Goal: Task Accomplishment & Management: Complete application form

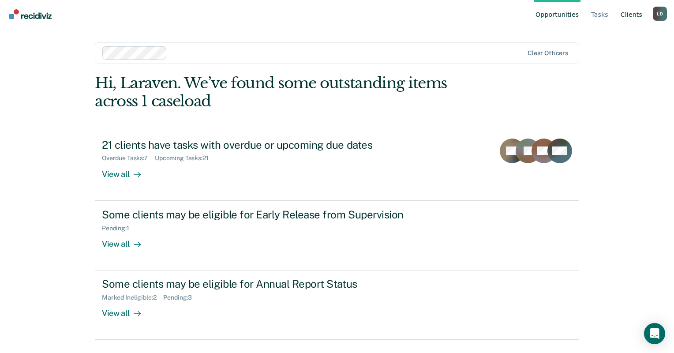
click at [633, 19] on link "Client s" at bounding box center [631, 14] width 25 height 28
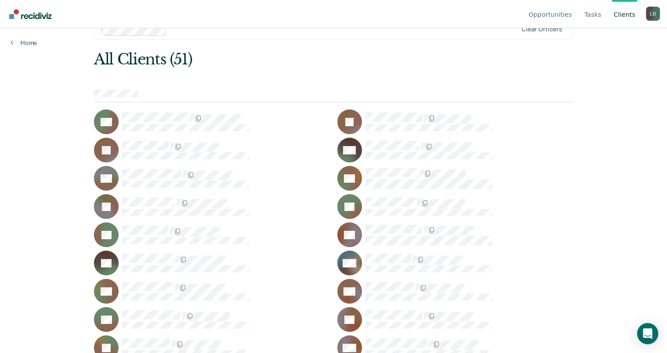
scroll to position [24, 0]
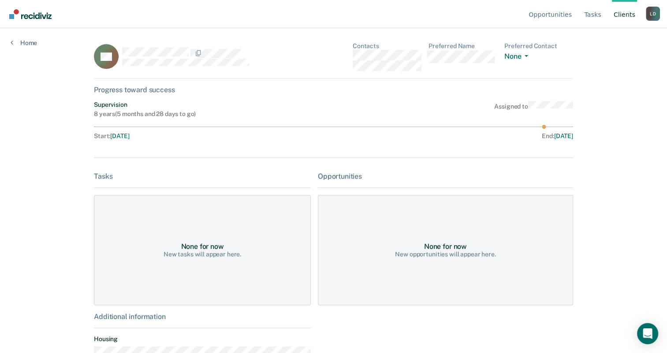
scroll to position [27, 0]
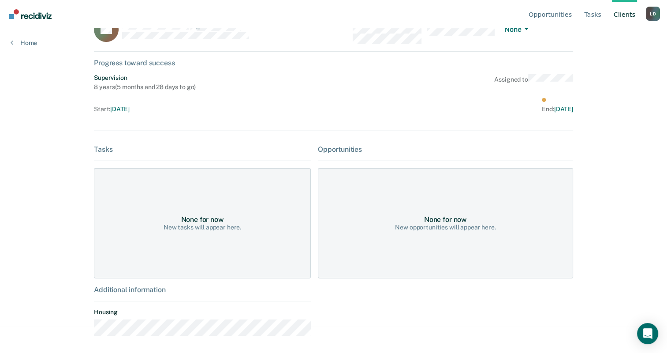
click at [2, 42] on div "Home" at bounding box center [24, 37] width 48 height 19
click at [17, 41] on link "Home" at bounding box center [24, 43] width 26 height 8
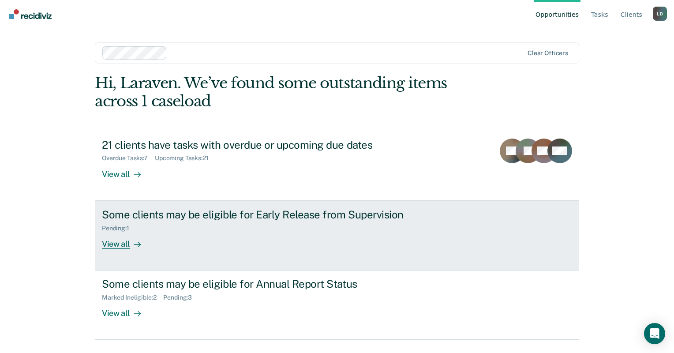
click at [132, 244] on div at bounding box center [135, 244] width 11 height 10
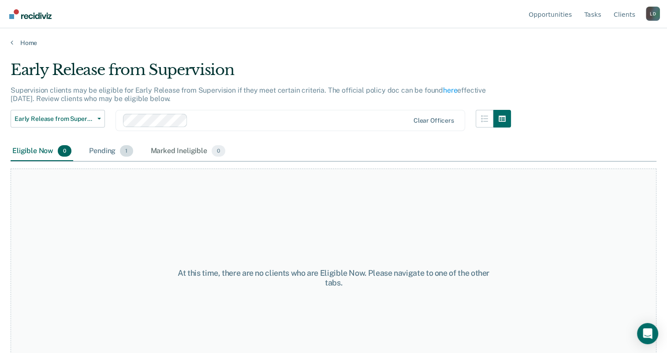
click at [101, 153] on div "Pending 1" at bounding box center [110, 151] width 47 height 19
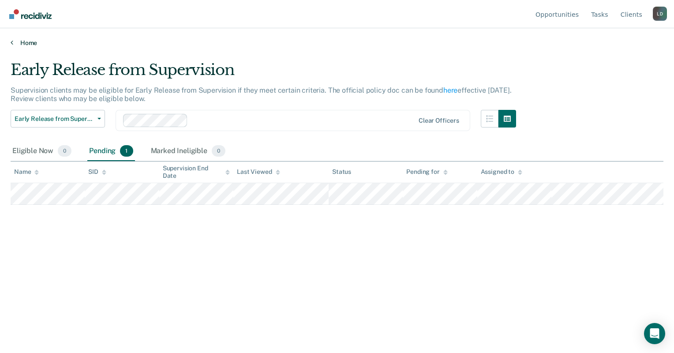
click at [12, 44] on icon at bounding box center [12, 42] width 3 height 7
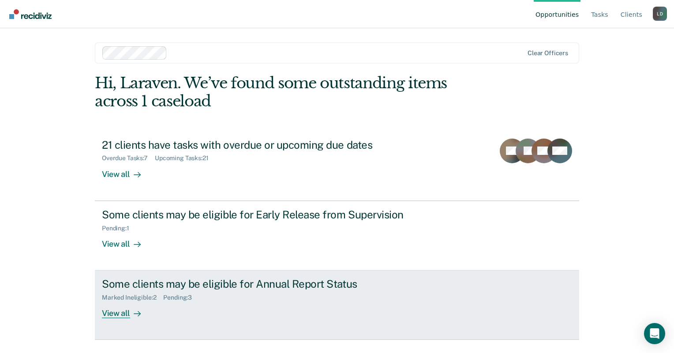
click at [135, 311] on icon at bounding box center [137, 313] width 7 height 7
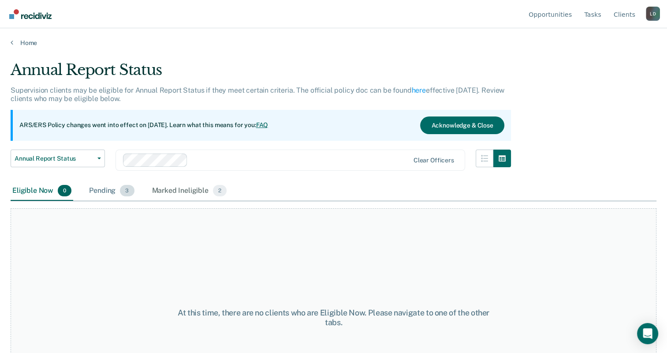
click at [109, 196] on div "Pending 3" at bounding box center [111, 190] width 49 height 19
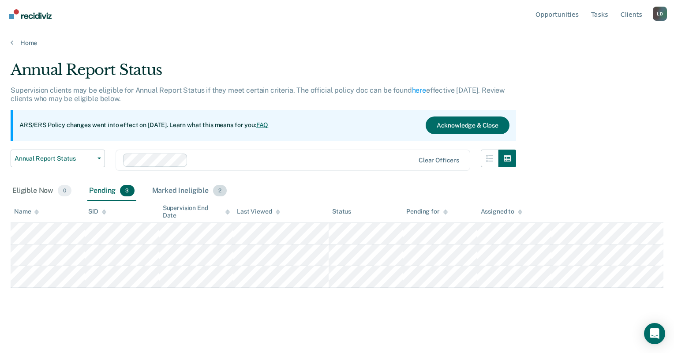
click at [178, 198] on div "Marked Ineligible 2" at bounding box center [189, 190] width 78 height 19
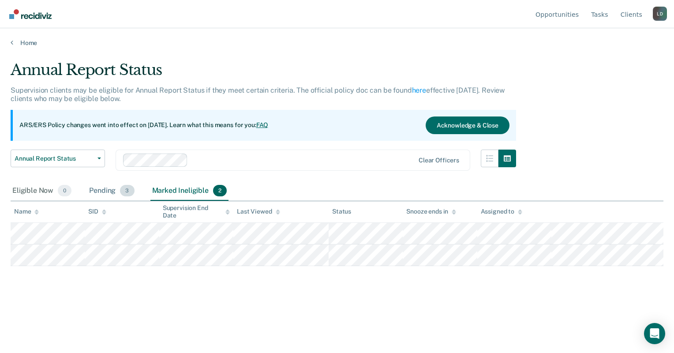
click at [90, 187] on div "Pending 3" at bounding box center [111, 190] width 49 height 19
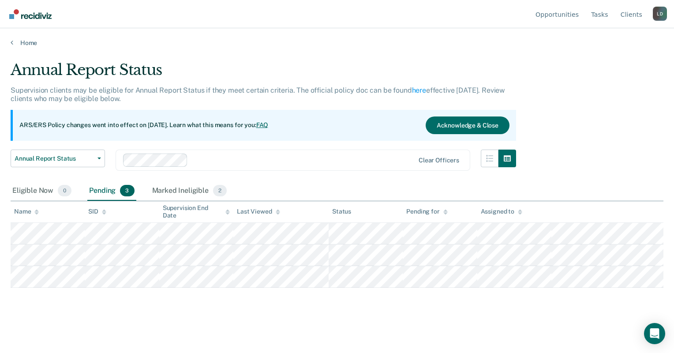
click at [107, 193] on div "Pending 3" at bounding box center [111, 190] width 49 height 19
click at [25, 41] on link "Home" at bounding box center [337, 43] width 653 height 8
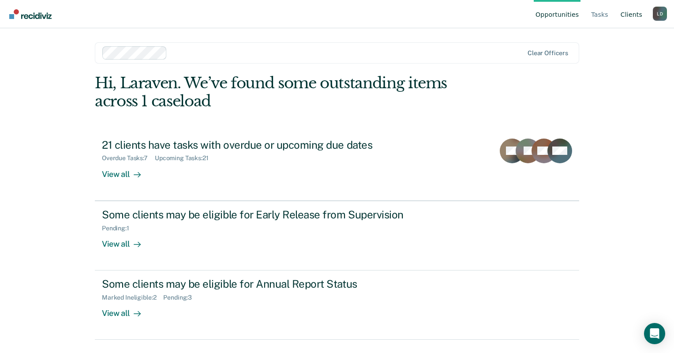
click at [627, 17] on link "Client s" at bounding box center [631, 14] width 25 height 28
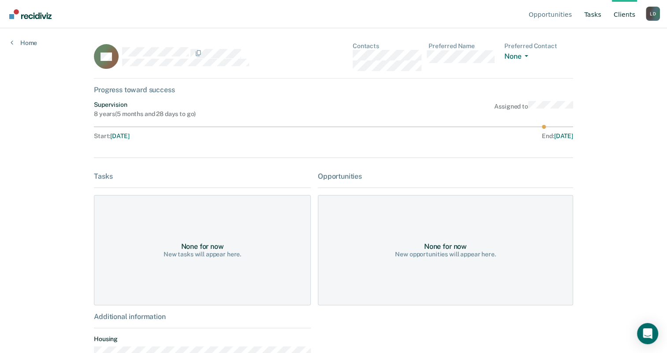
click at [600, 16] on link "Tasks" at bounding box center [593, 14] width 21 height 28
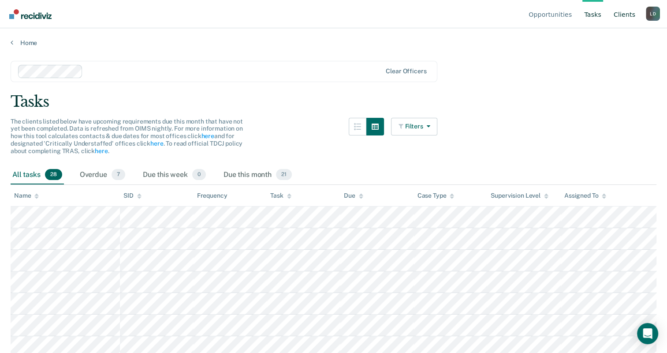
click at [623, 11] on link "Client s" at bounding box center [624, 14] width 25 height 28
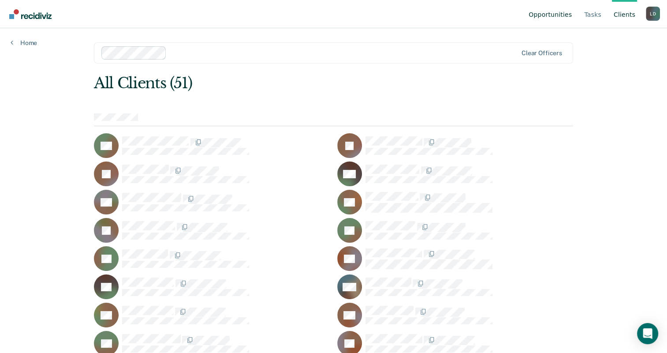
click at [556, 19] on link "Opportunities" at bounding box center [550, 14] width 47 height 28
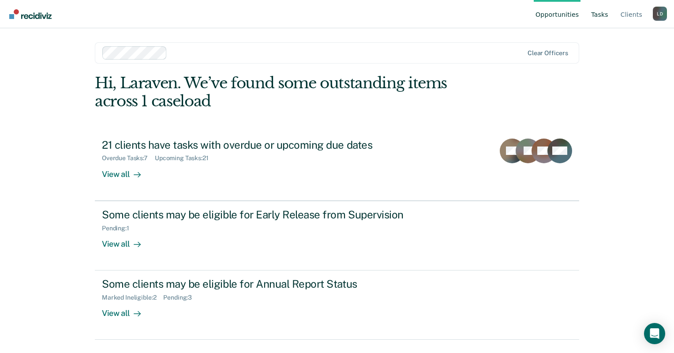
click at [595, 14] on link "Tasks" at bounding box center [599, 14] width 21 height 28
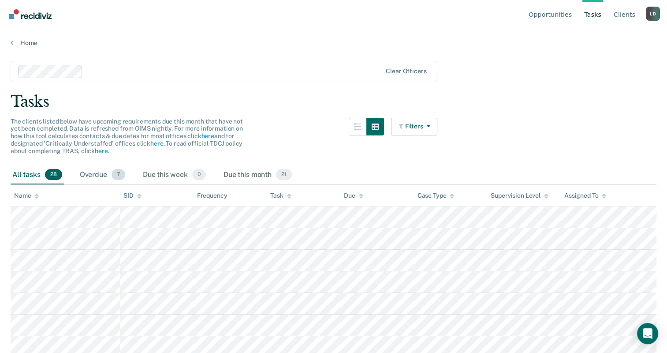
click at [103, 174] on div "Overdue 7" at bounding box center [102, 174] width 49 height 19
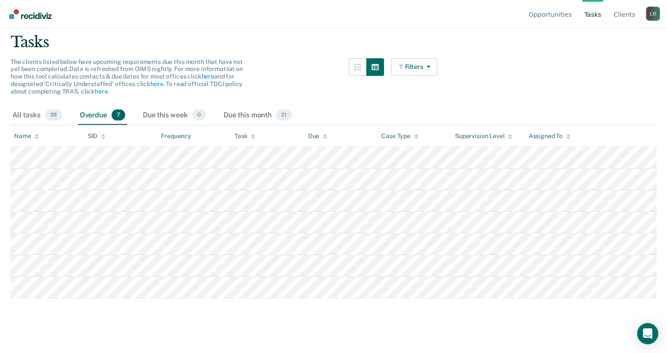
scroll to position [67, 0]
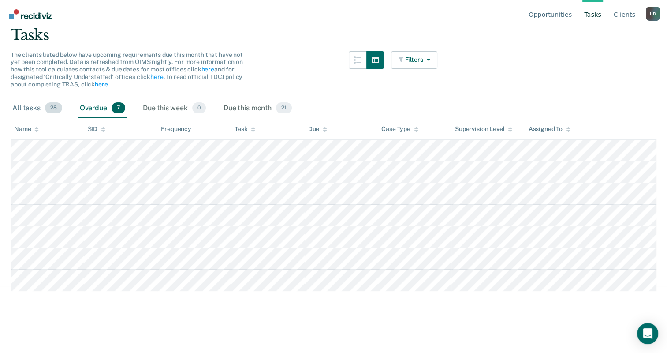
click at [31, 108] on div "All tasks 28" at bounding box center [37, 108] width 53 height 19
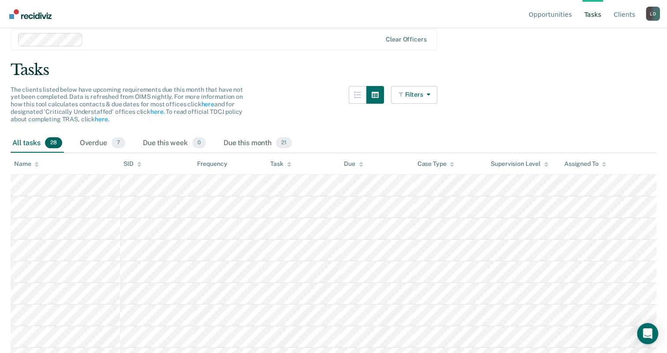
scroll to position [11, 0]
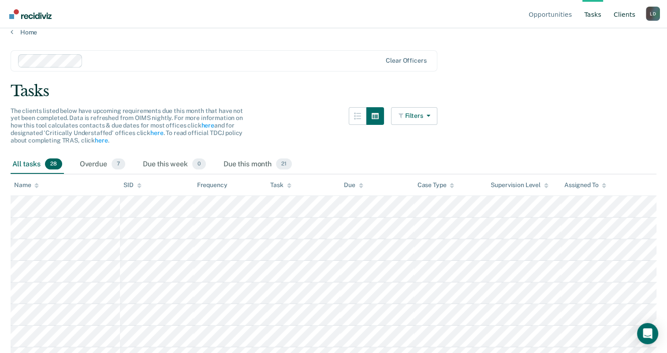
click at [629, 14] on link "Client s" at bounding box center [624, 14] width 25 height 28
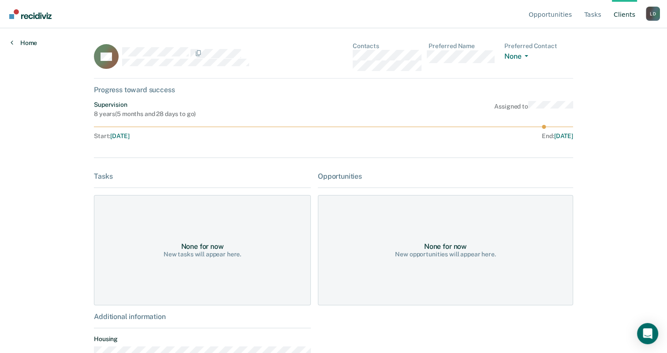
click at [26, 39] on link "Home" at bounding box center [24, 43] width 26 height 8
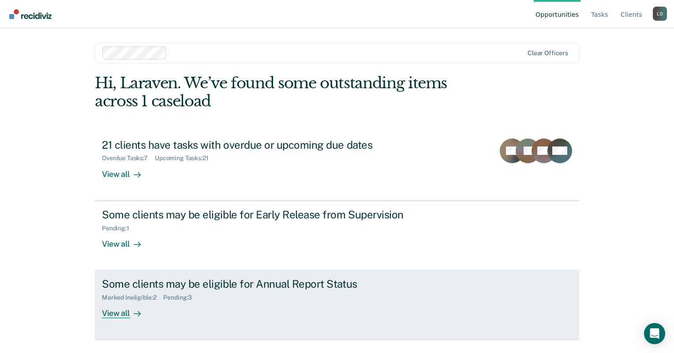
click at [124, 309] on div "View all" at bounding box center [126, 309] width 49 height 17
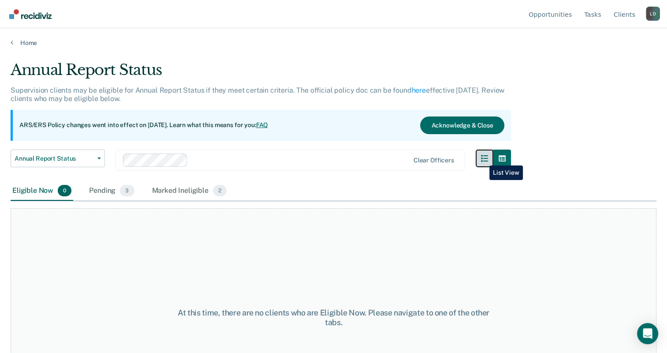
click at [483, 159] on button "button" at bounding box center [485, 159] width 18 height 18
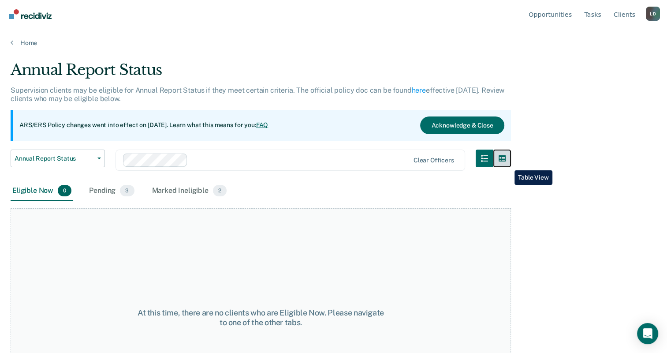
click at [508, 164] on button "button" at bounding box center [502, 159] width 18 height 18
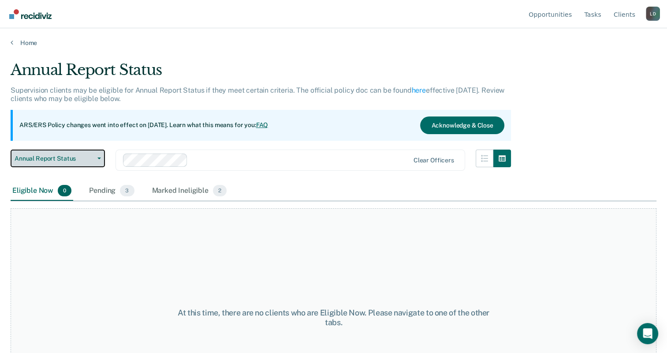
click at [89, 156] on span "Annual Report Status" at bounding box center [54, 158] width 79 height 7
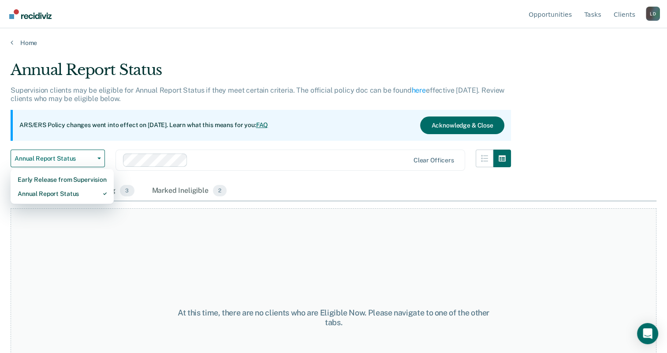
click at [248, 174] on div "Annual Report Status Early Release from Supervision Annual Report Status Clear …" at bounding box center [261, 166] width 501 height 32
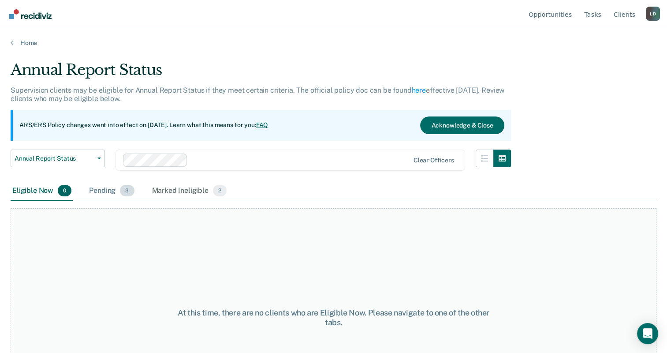
click at [110, 191] on div "Pending 3" at bounding box center [111, 190] width 49 height 19
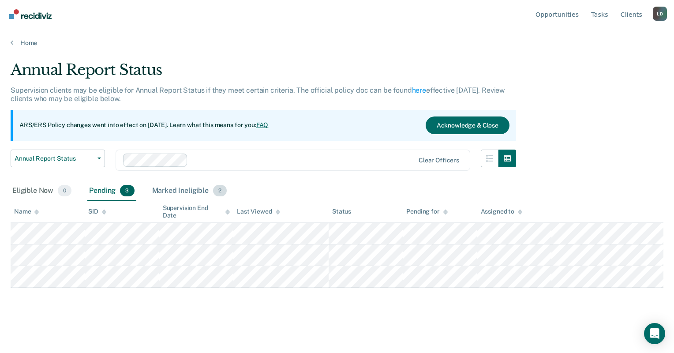
click at [168, 192] on div "Marked Ineligible 2" at bounding box center [189, 190] width 78 height 19
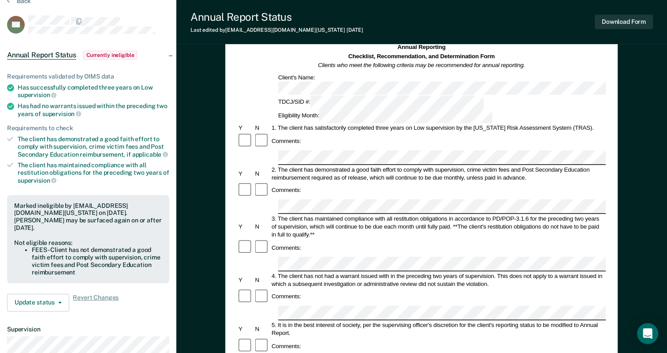
scroll to position [34, 0]
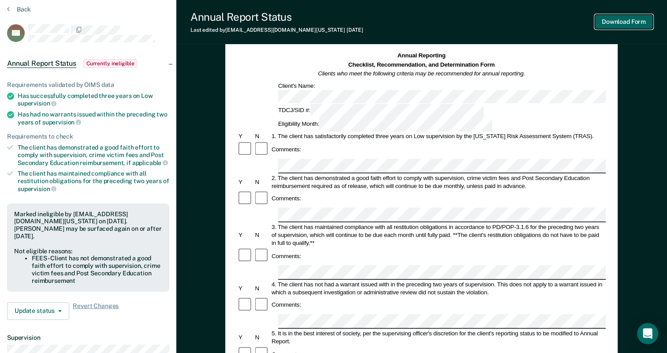
click at [643, 19] on button "Download Form" at bounding box center [624, 22] width 58 height 15
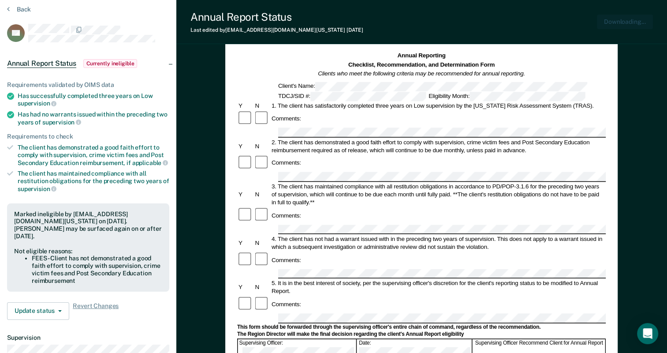
scroll to position [0, 0]
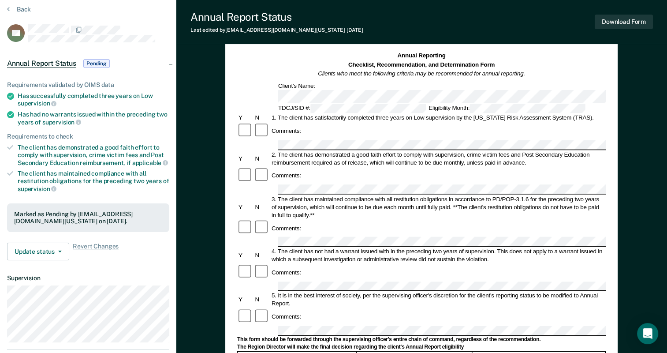
click at [316, 150] on div "2. The client has demonstrated a good faith effort to comply with supervision, …" at bounding box center [438, 158] width 336 height 16
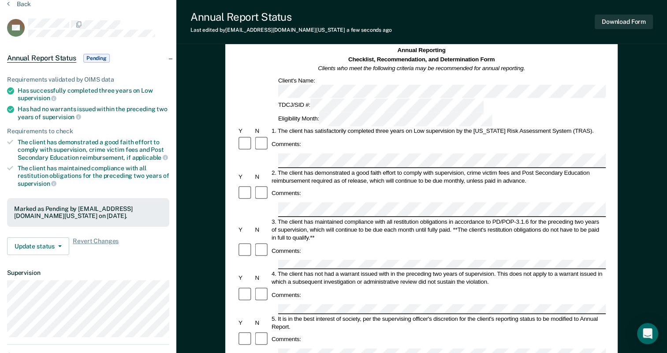
scroll to position [35, 0]
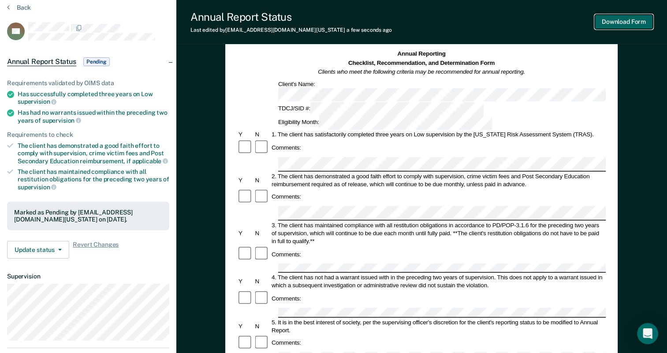
click at [613, 23] on button "Download Form" at bounding box center [624, 22] width 58 height 15
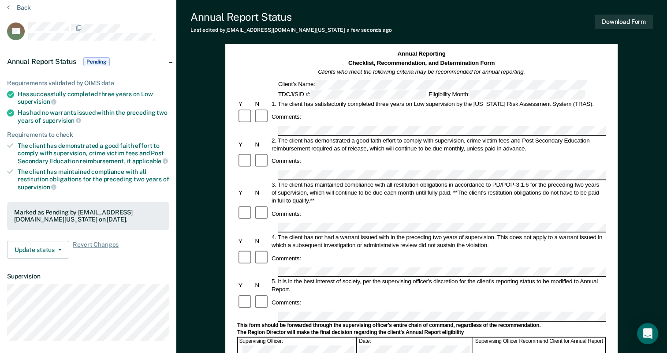
click at [379, 79] on div "Annual Reporting Checklist, Recommendation, and Determination Form Clients who …" at bounding box center [421, 74] width 369 height 49
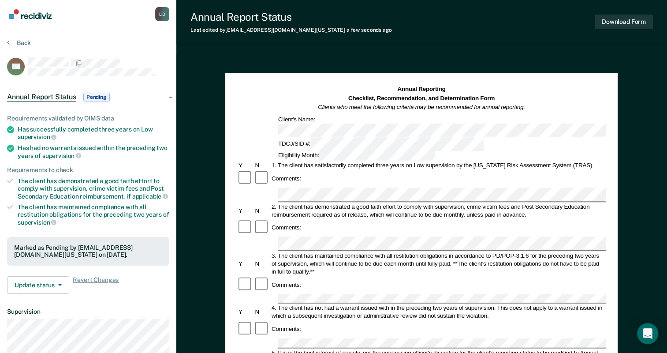
click at [607, 99] on div "Annual Reporting Checklist, Recommendation, and Determination Form Clients who …" at bounding box center [421, 329] width 392 height 512
click at [632, 22] on button "Download Form" at bounding box center [624, 22] width 58 height 15
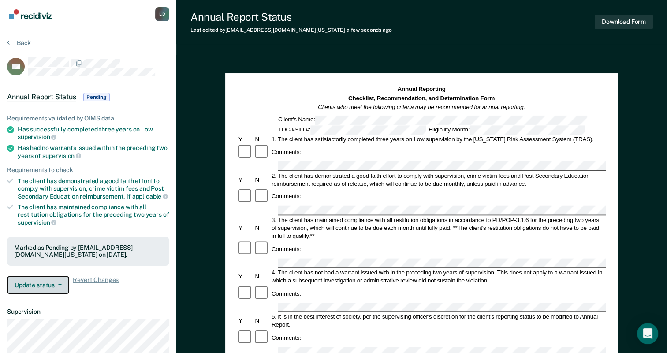
click at [39, 284] on button "Update status" at bounding box center [38, 285] width 62 height 18
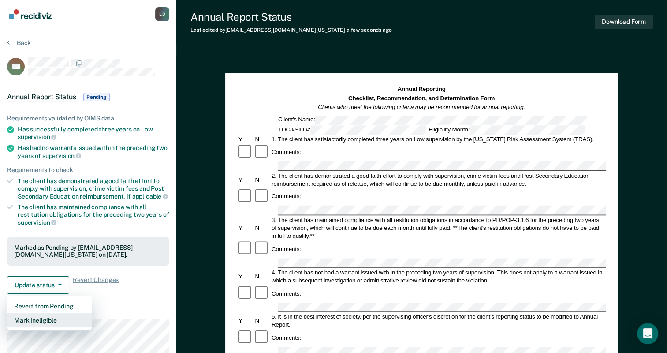
click at [56, 321] on button "Mark Ineligible" at bounding box center [49, 320] width 85 height 14
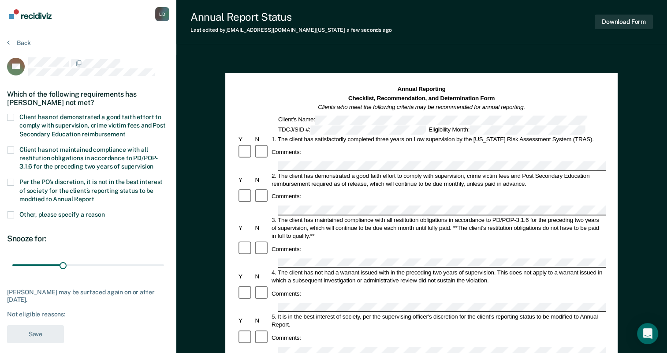
click at [11, 114] on span at bounding box center [10, 117] width 7 height 7
click at [125, 131] on input "Client has not demonstrated a good faith effort to comply with supervision, cri…" at bounding box center [125, 131] width 0 height 0
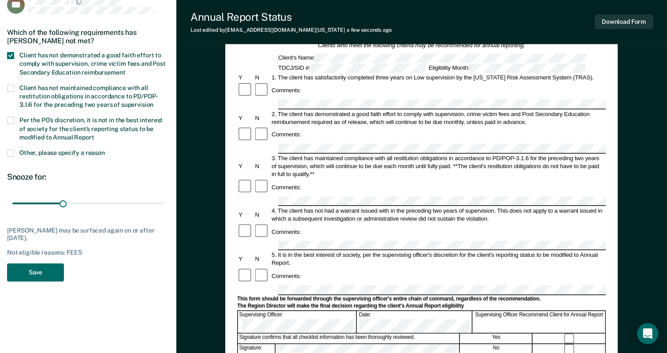
scroll to position [65, 0]
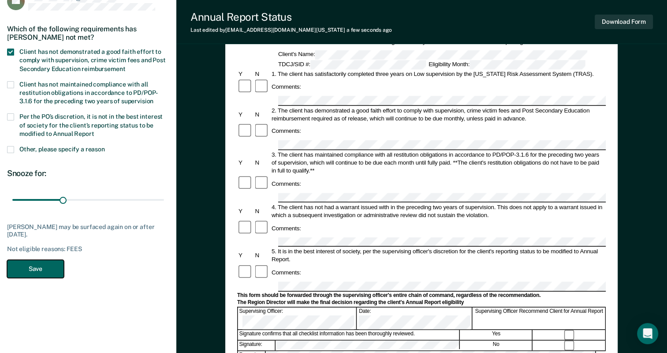
click at [25, 267] on button "Save" at bounding box center [35, 269] width 57 height 18
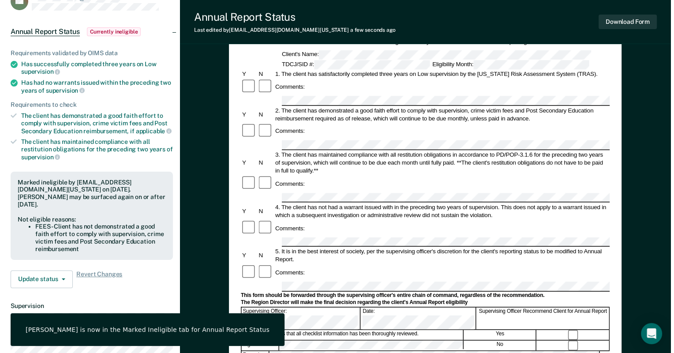
scroll to position [0, 0]
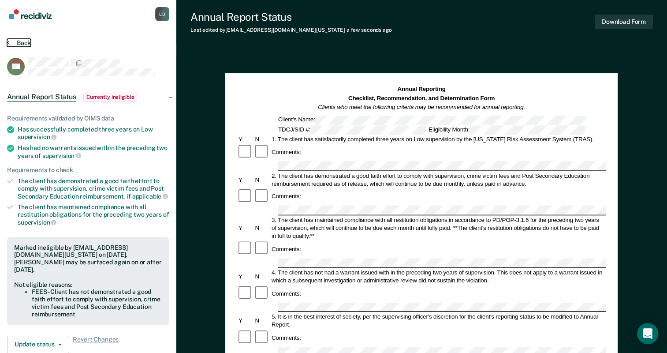
click at [12, 41] on button "Back" at bounding box center [19, 43] width 24 height 8
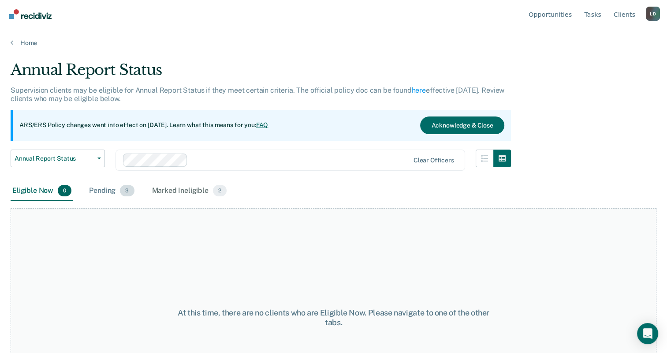
click at [123, 192] on span "3" at bounding box center [127, 190] width 14 height 11
